Goal: Check status: Check status

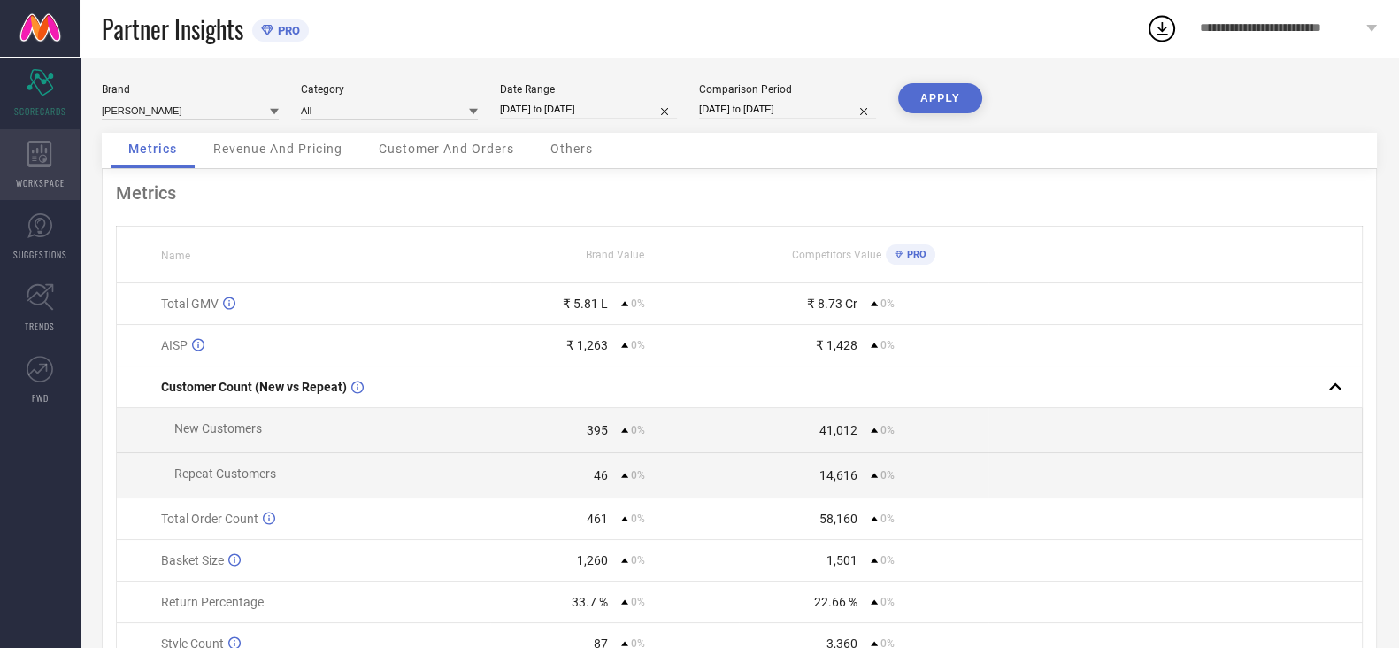
click at [18, 172] on div "WORKSPACE" at bounding box center [40, 164] width 80 height 71
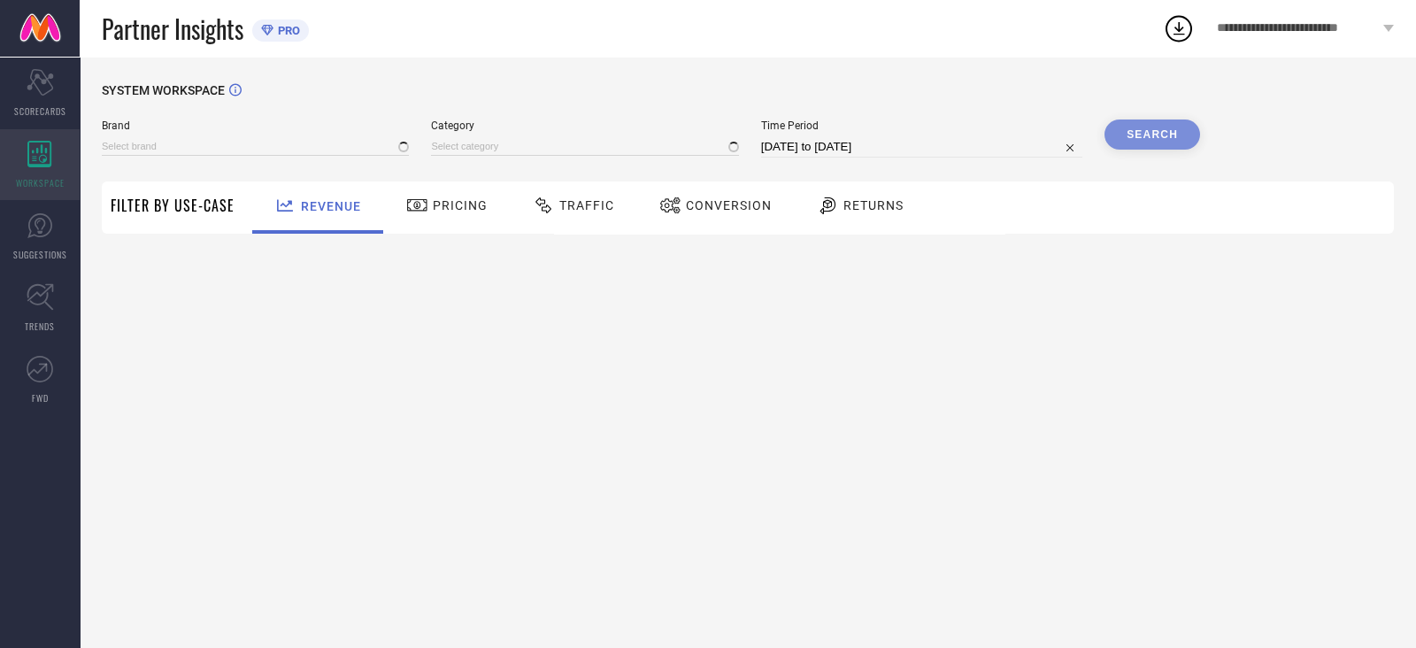
type input "[PERSON_NAME]"
type input "All"
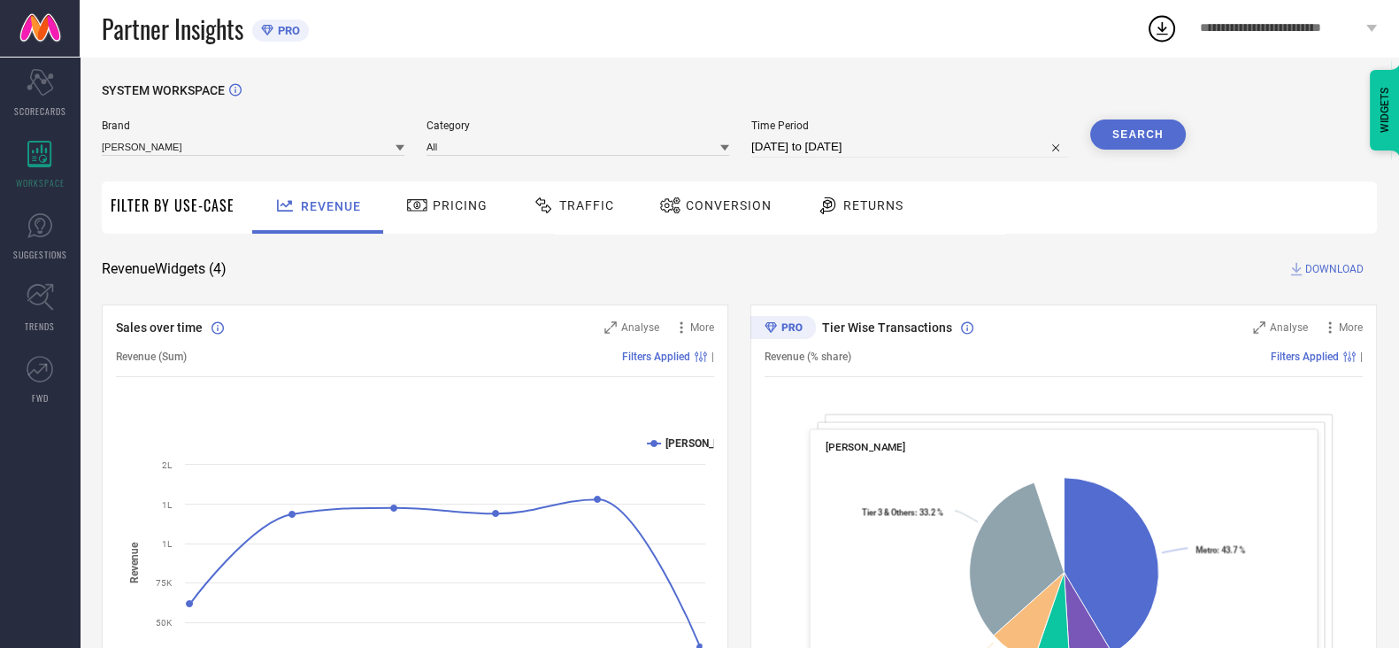
click at [594, 198] on span "Traffic" at bounding box center [586, 205] width 55 height 14
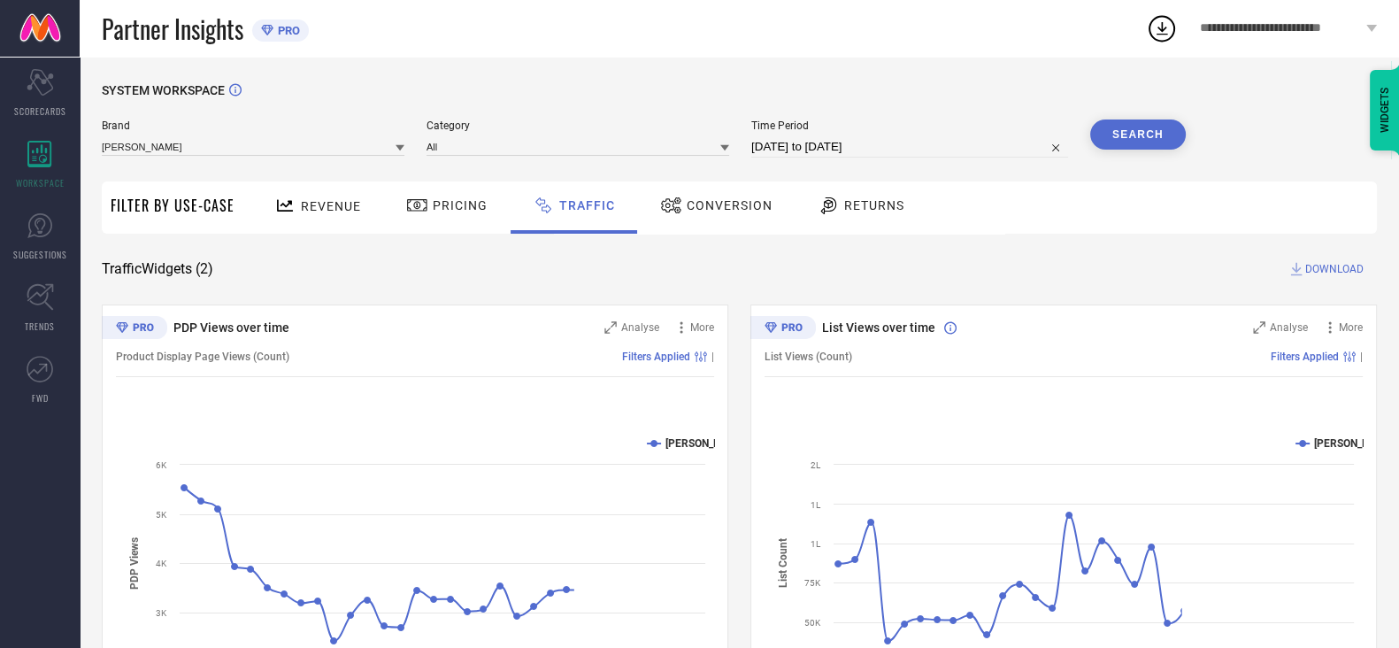
select select "7"
select select "2025"
select select "8"
select select "2025"
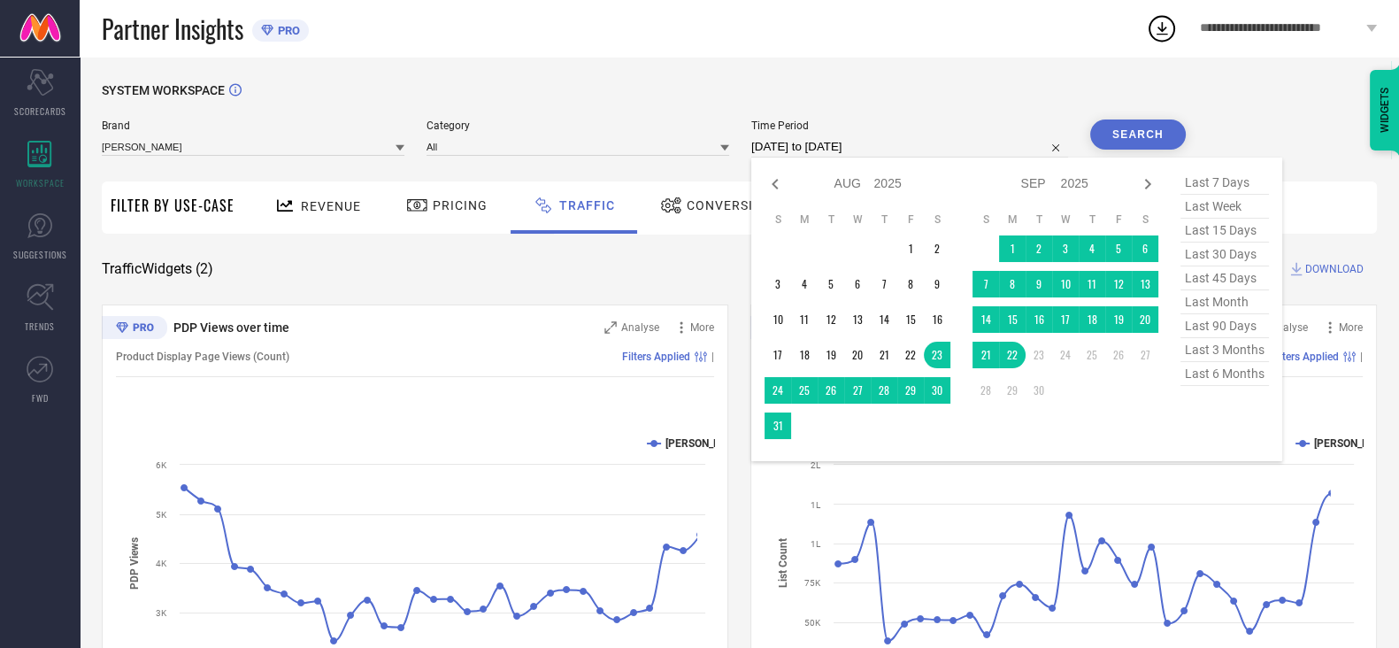
click at [867, 138] on input "[DATE] to [DATE]" at bounding box center [909, 146] width 317 height 21
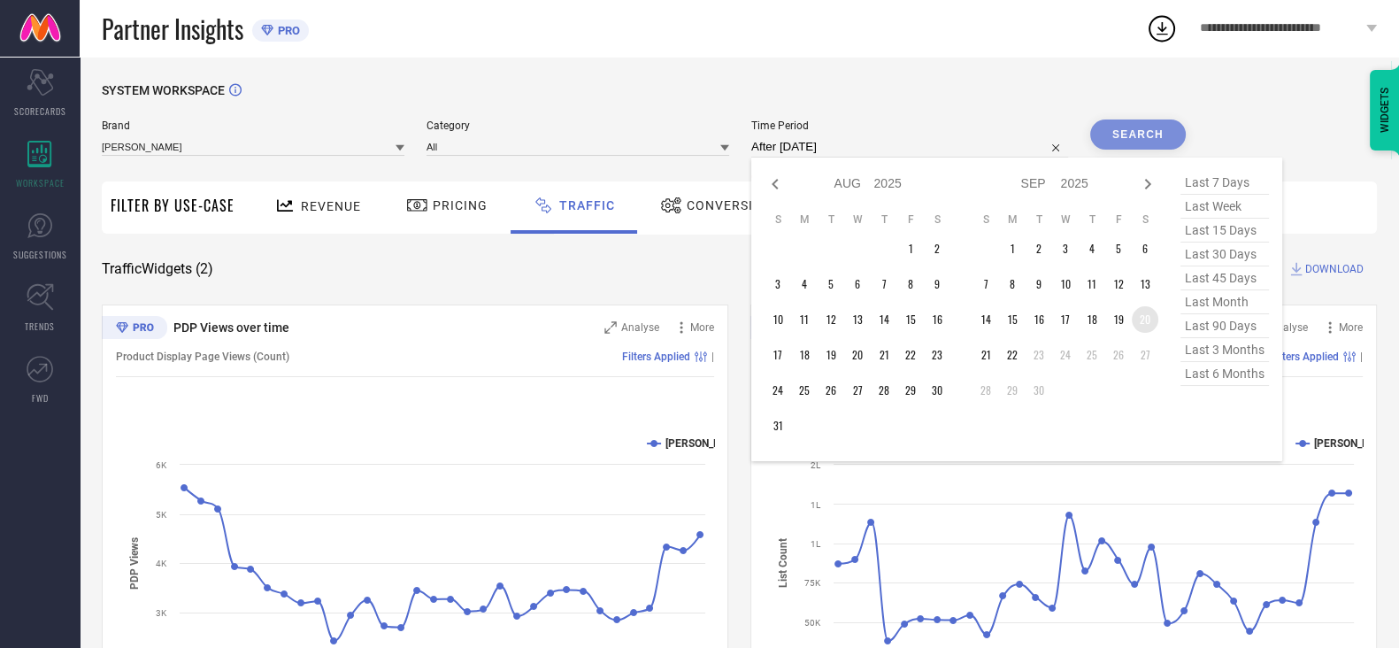
click at [1147, 329] on td "20" at bounding box center [1145, 319] width 27 height 27
type input "[DATE] to [DATE]"
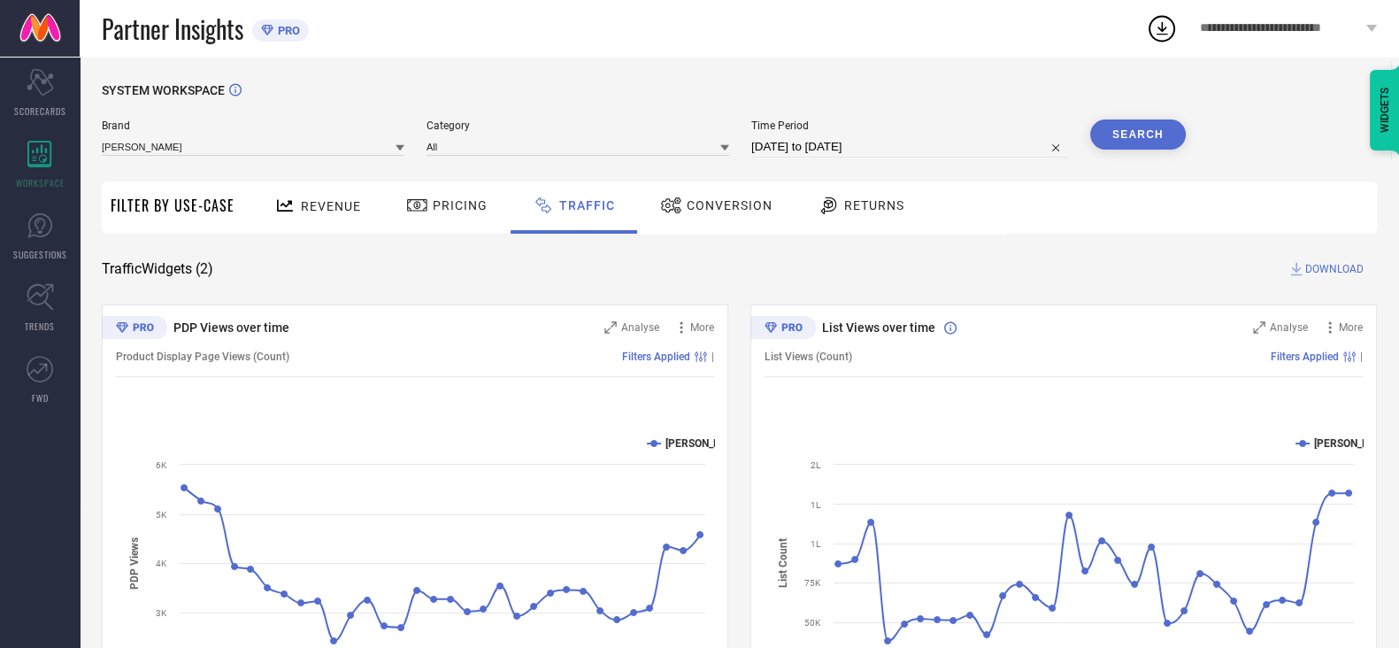
click at [1167, 143] on button "Search" at bounding box center [1138, 134] width 96 height 30
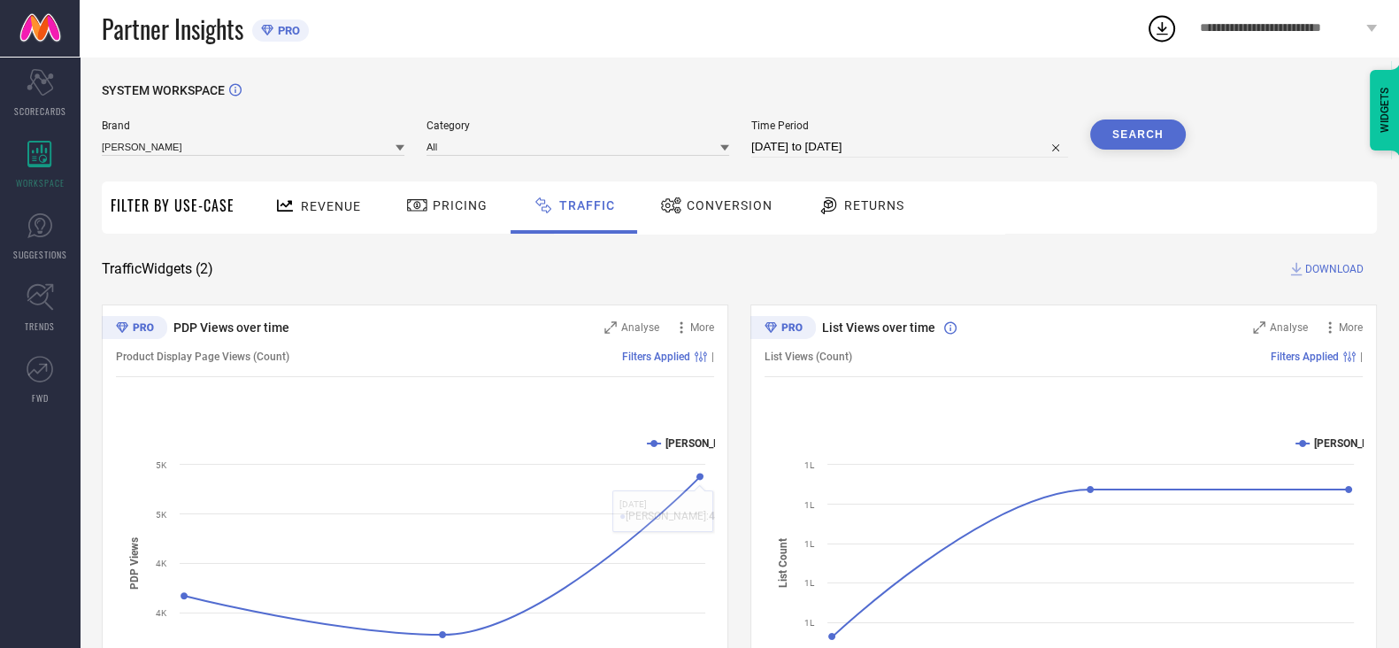
select select "8"
select select "2025"
select select "9"
select select "2025"
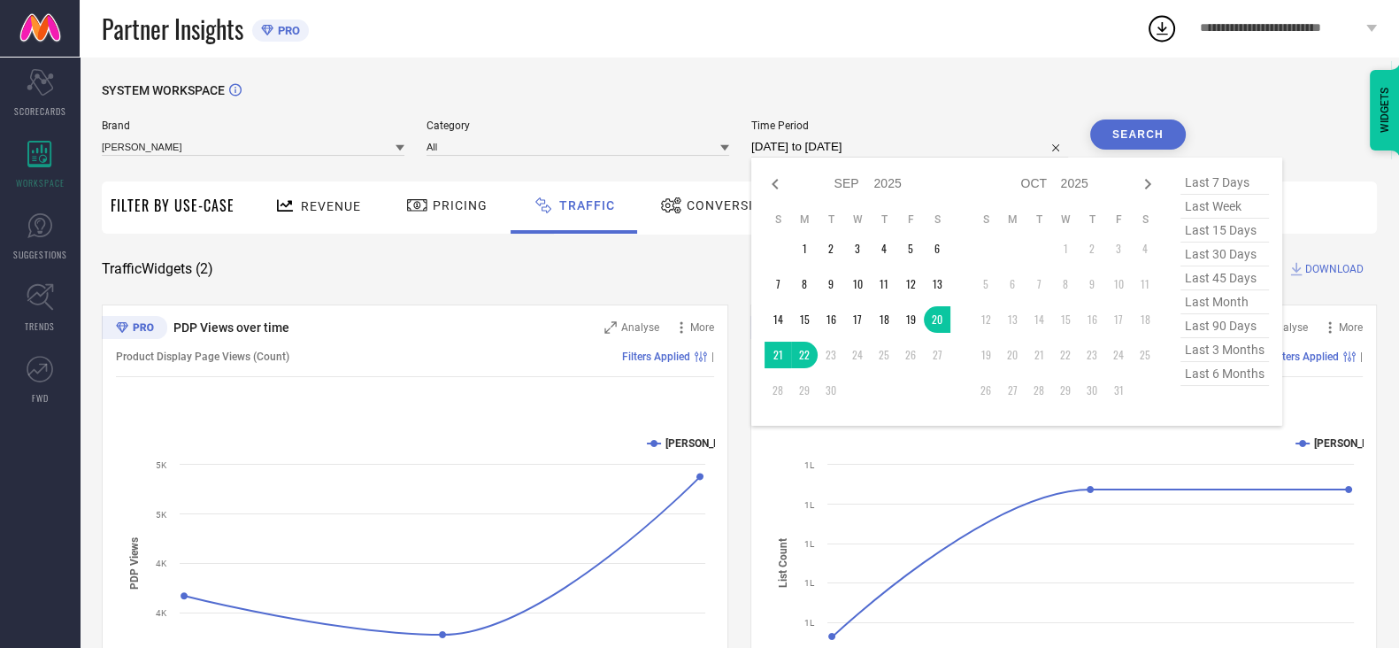
click at [892, 143] on input "[DATE] to [DATE]" at bounding box center [909, 146] width 317 height 21
click at [814, 250] on td "1" at bounding box center [804, 248] width 27 height 27
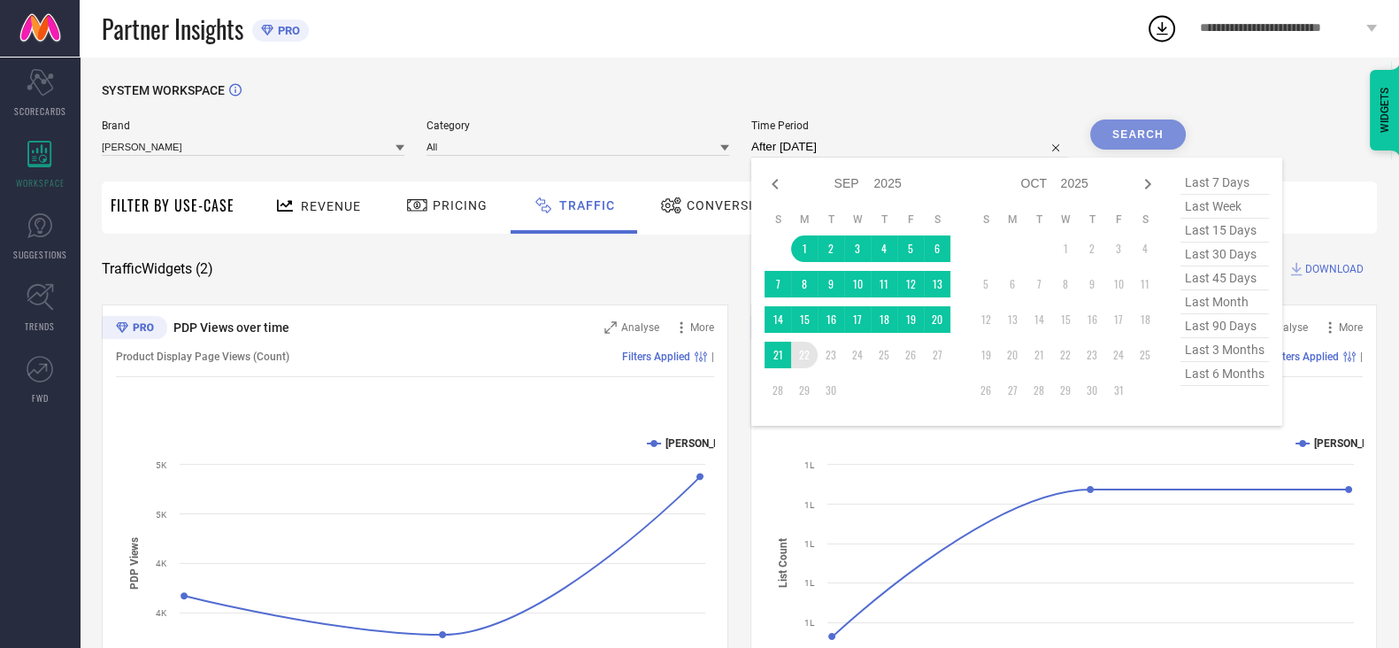
type input "[DATE] to [DATE]"
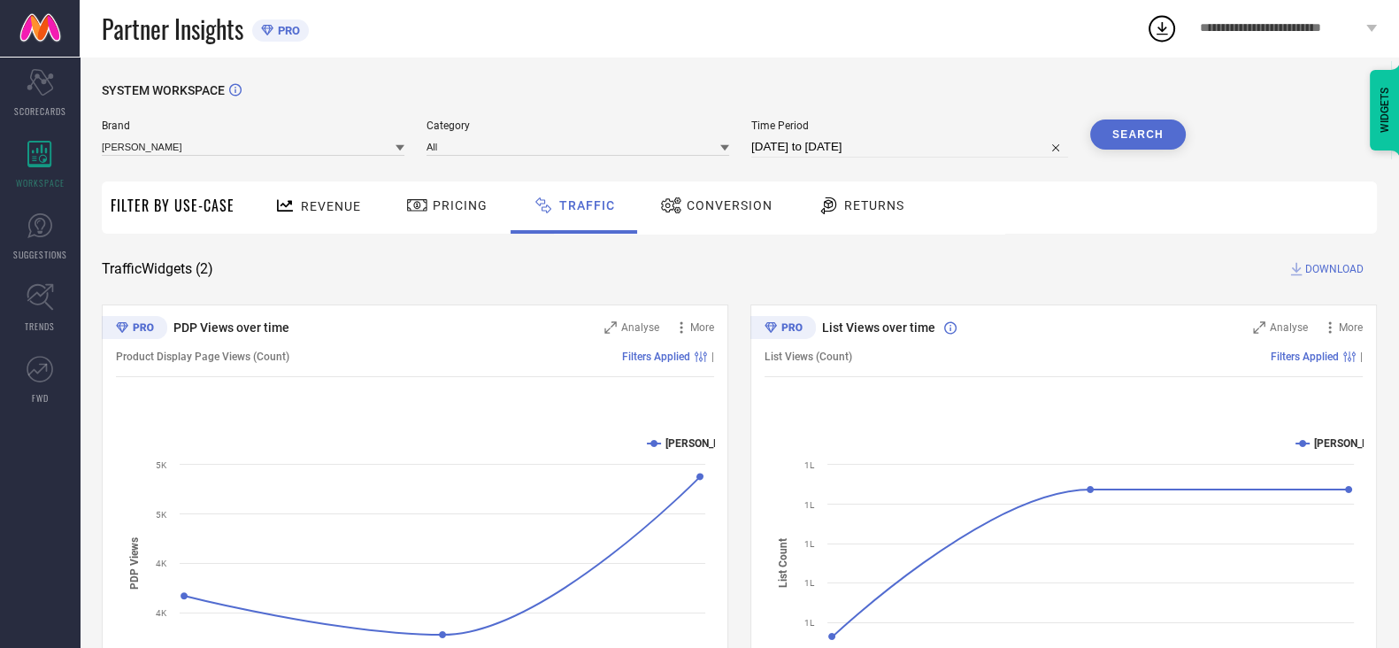
click at [1138, 126] on button "Search" at bounding box center [1138, 134] width 96 height 30
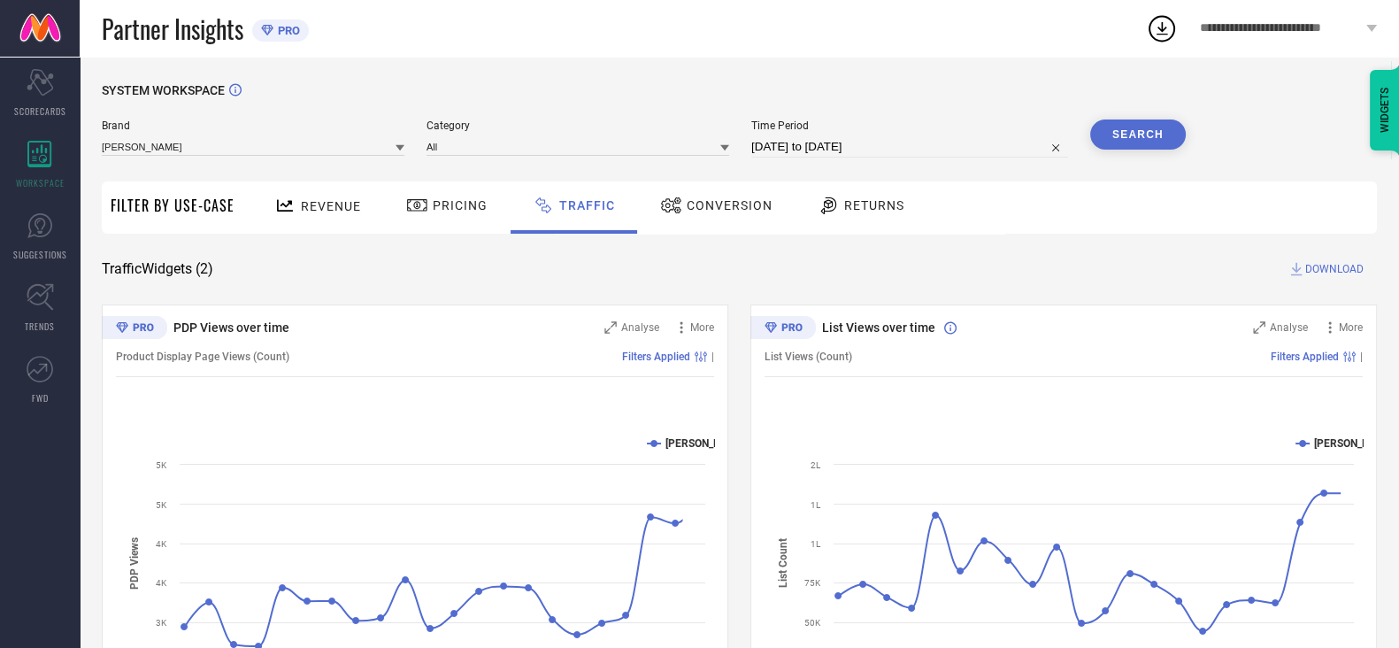
scroll to position [126, 0]
